Goal: Transaction & Acquisition: Obtain resource

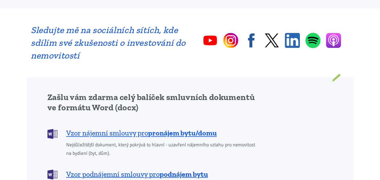
scroll to position [454, 0]
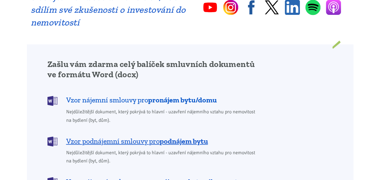
click at [192, 95] on b "pronájem bytu/domu" at bounding box center [182, 99] width 69 height 9
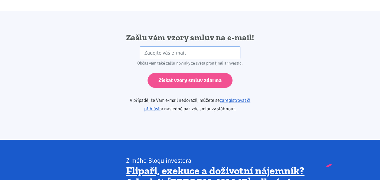
scroll to position [1011, 0]
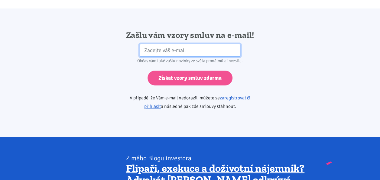
click at [192, 45] on input "email" at bounding box center [190, 50] width 101 height 13
type input "[PERSON_NAME][EMAIL_ADDRESS][DOMAIN_NAME]"
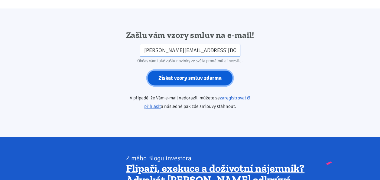
click at [188, 70] on input "Získat vzory smluv zdarma" at bounding box center [190, 77] width 85 height 15
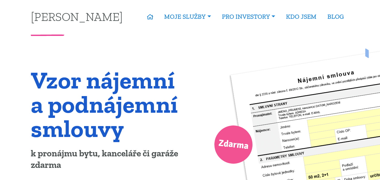
scroll to position [0, 0]
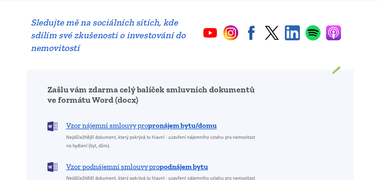
scroll to position [454, 0]
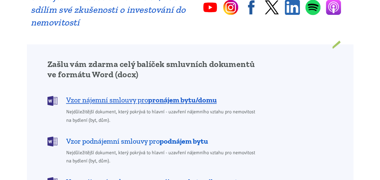
click at [114, 136] on span "Vzor podnájemní smlouvy pro podnájem bytu" at bounding box center [137, 141] width 142 height 10
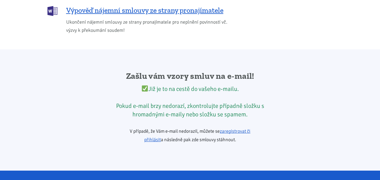
scroll to position [1011, 0]
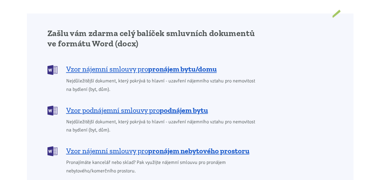
scroll to position [454, 0]
